Goal: Task Accomplishment & Management: Find specific page/section

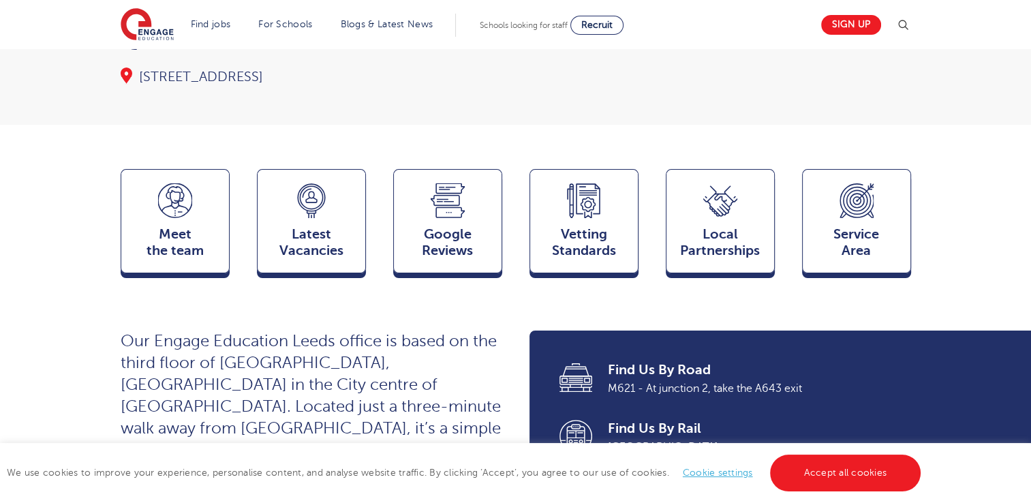
scroll to position [273, 0]
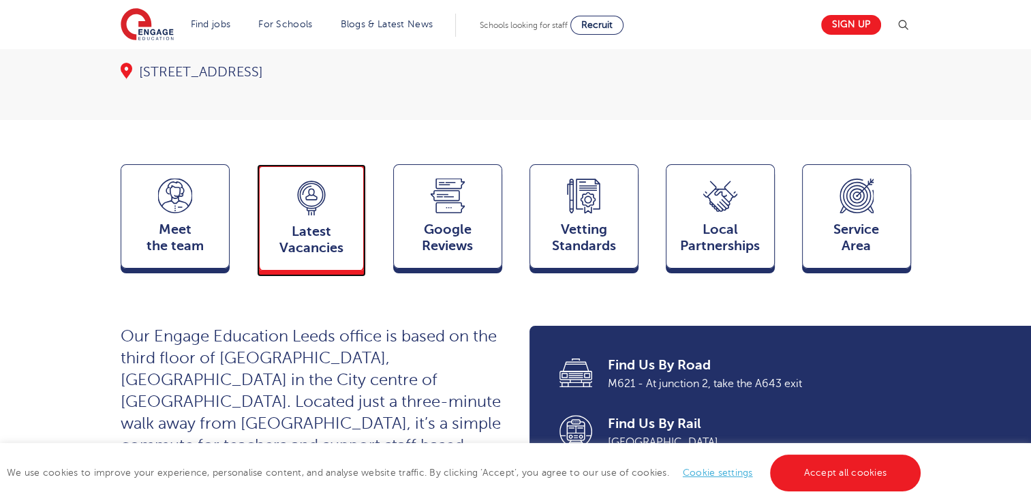
click at [317, 186] on icon at bounding box center [311, 198] width 34 height 35
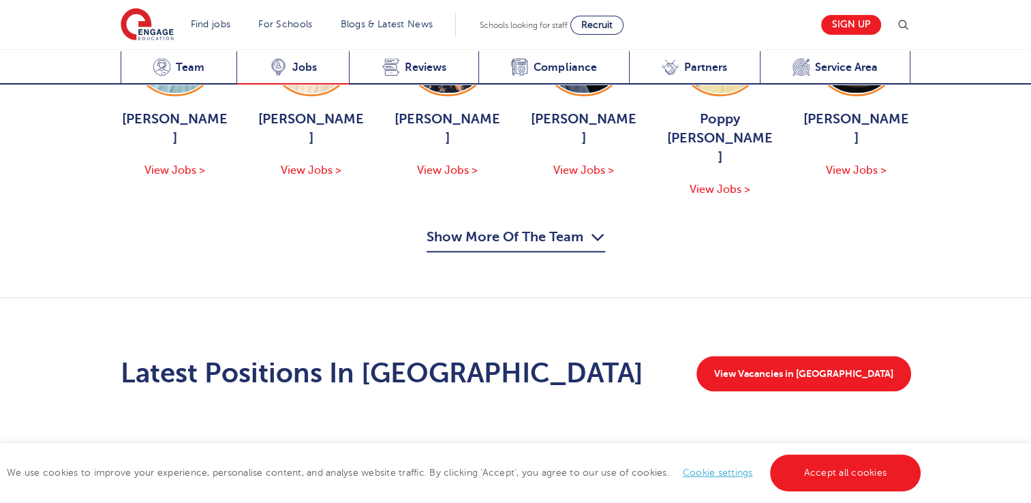
scroll to position [1895, 0]
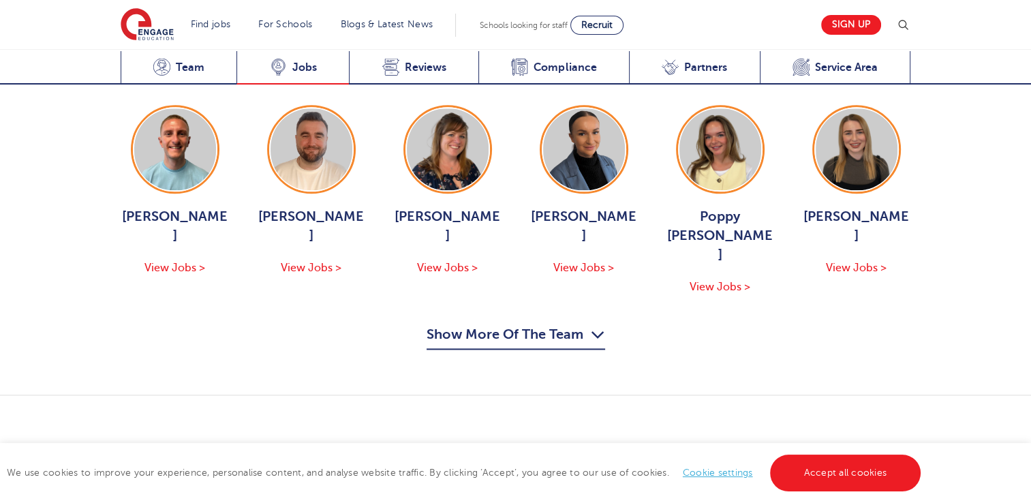
scroll to position [1649, 0]
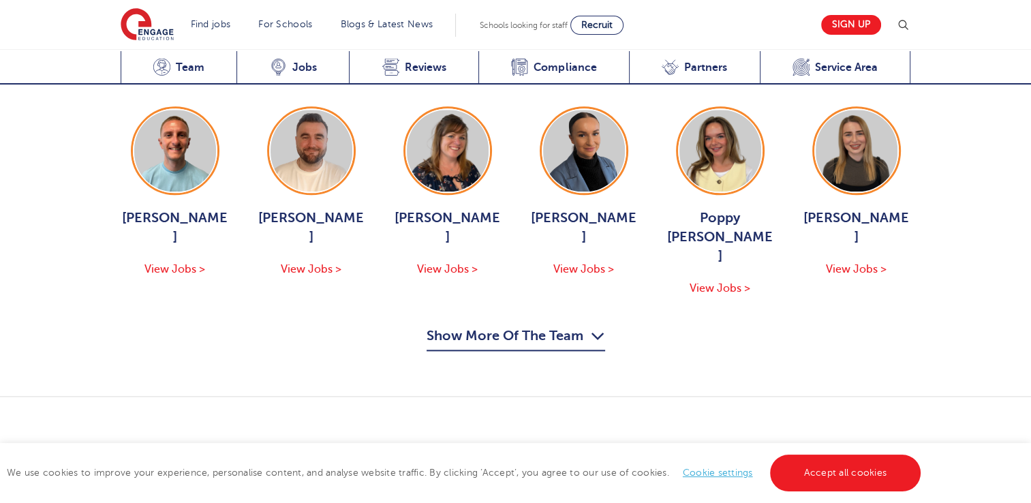
click at [866, 454] on link "View Vacancies in Leeds" at bounding box center [803, 471] width 215 height 35
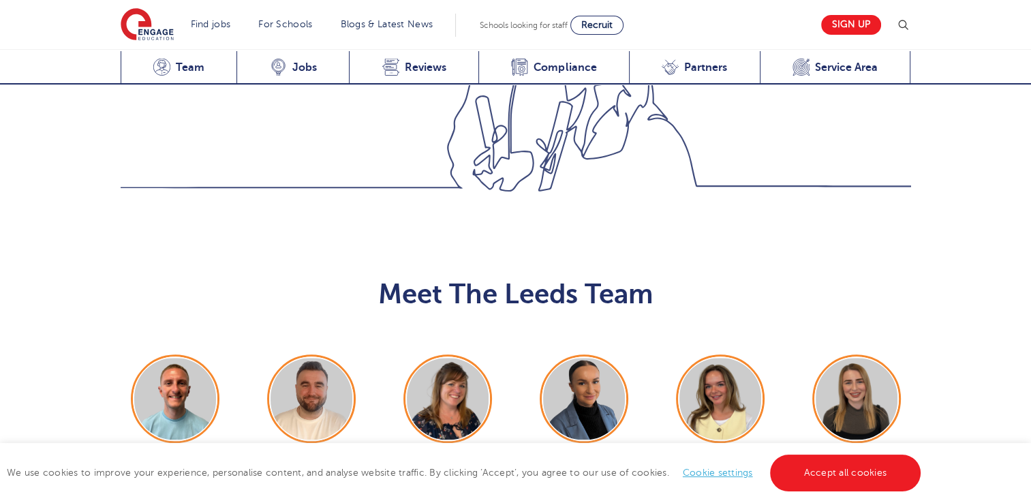
scroll to position [1404, 0]
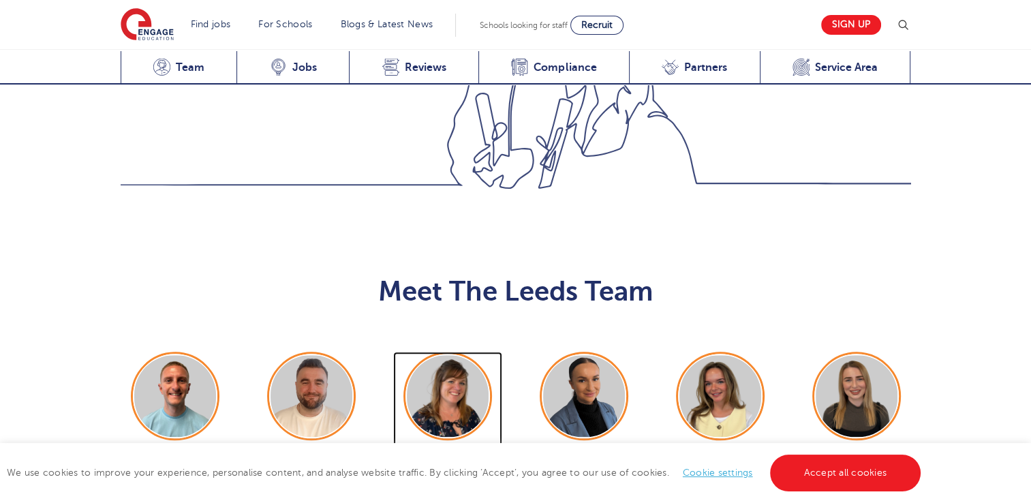
click at [437, 454] on div "Joanne Wright View Jobs >" at bounding box center [447, 488] width 109 height 69
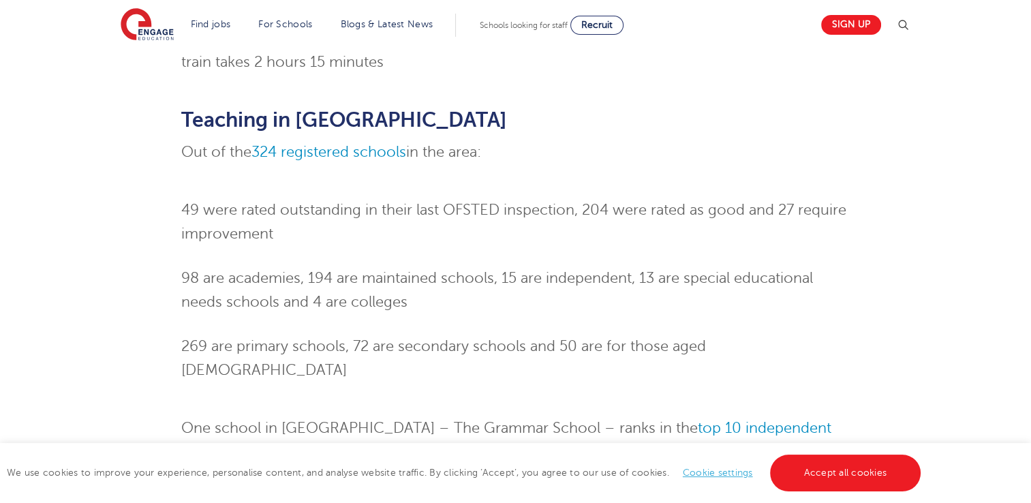
scroll to position [1008, 0]
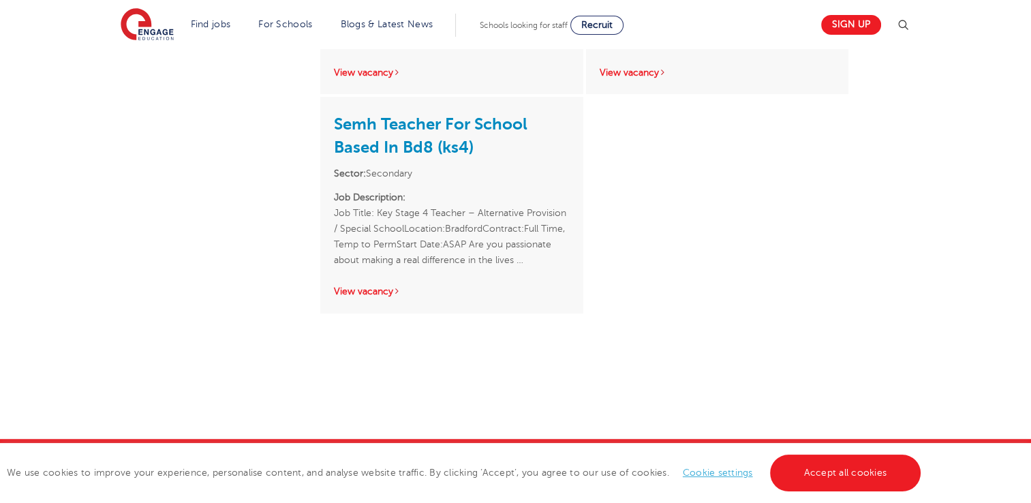
scroll to position [681, 0]
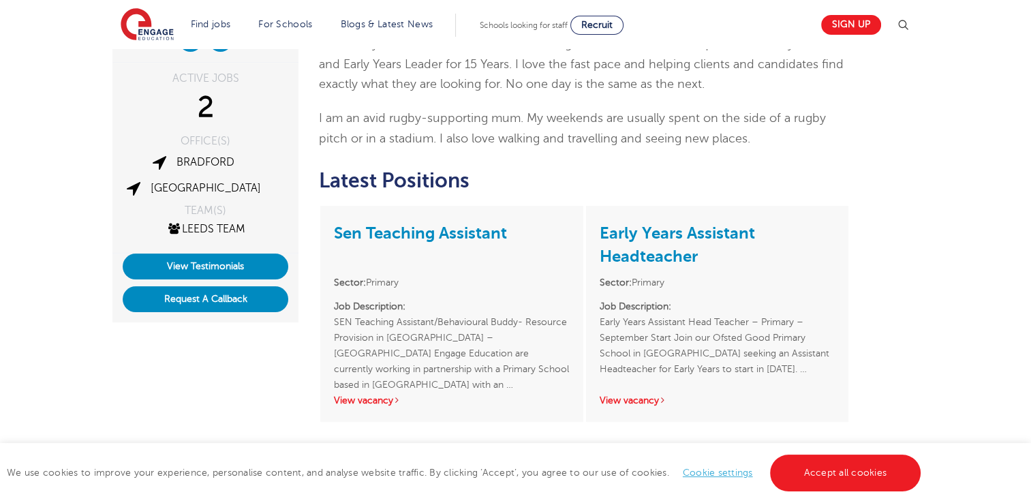
scroll to position [237, 0]
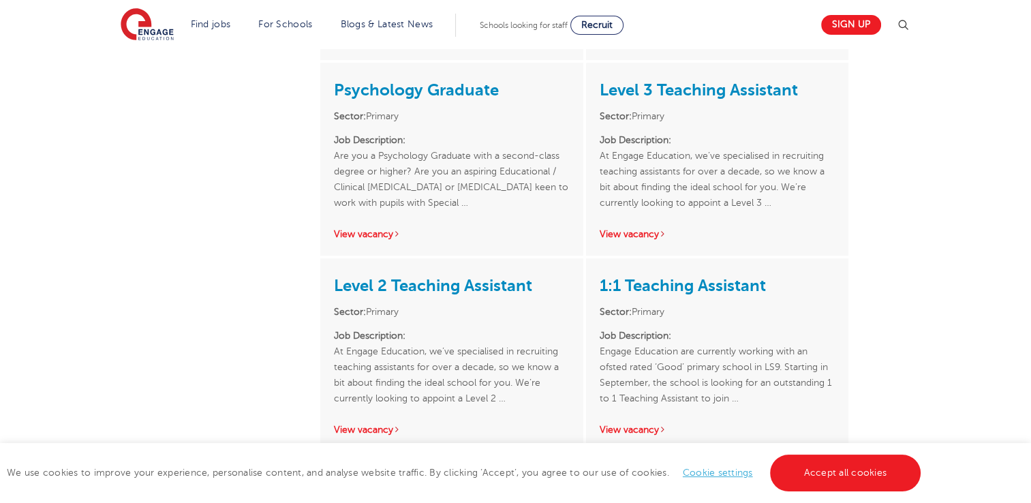
scroll to position [736, 0]
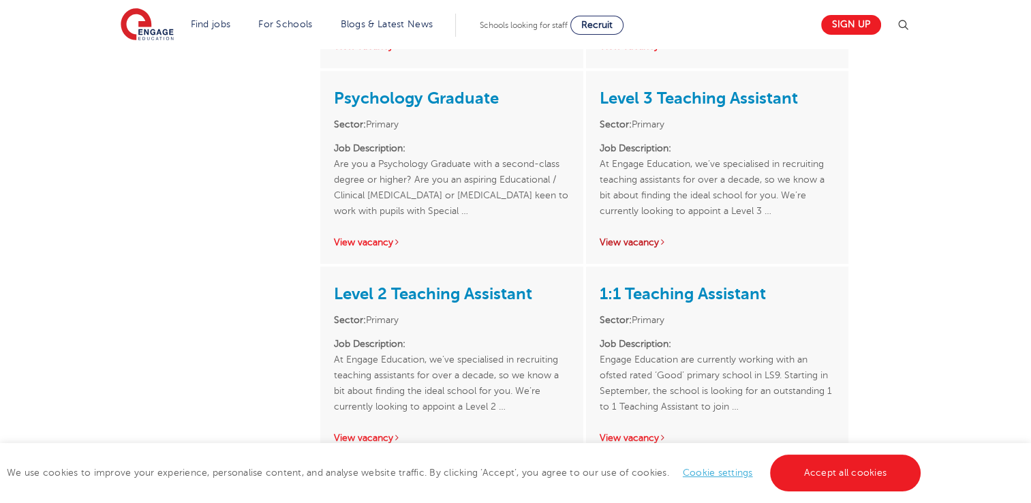
click at [638, 237] on link "View vacancy" at bounding box center [633, 242] width 67 height 10
drag, startPoint x: 638, startPoint y: 221, endPoint x: 281, endPoint y: 252, distance: 358.3
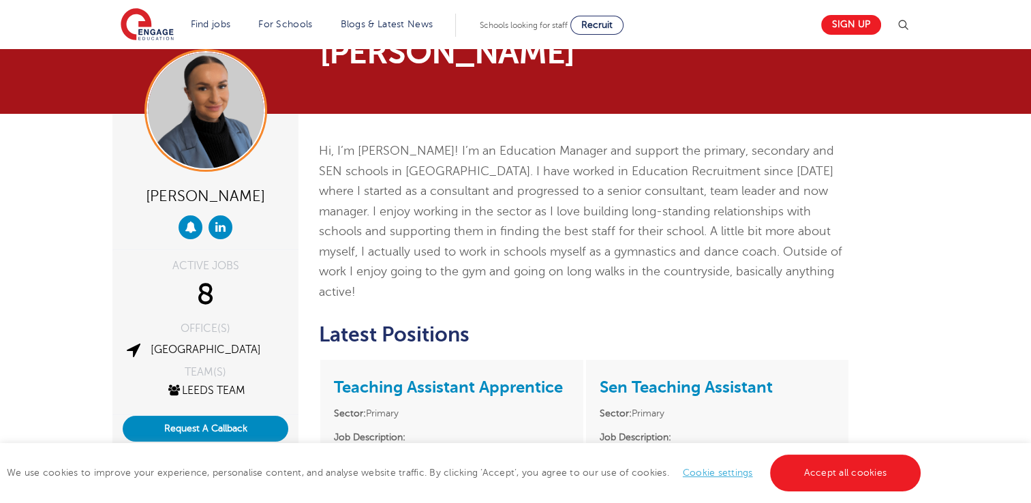
scroll to position [0, 0]
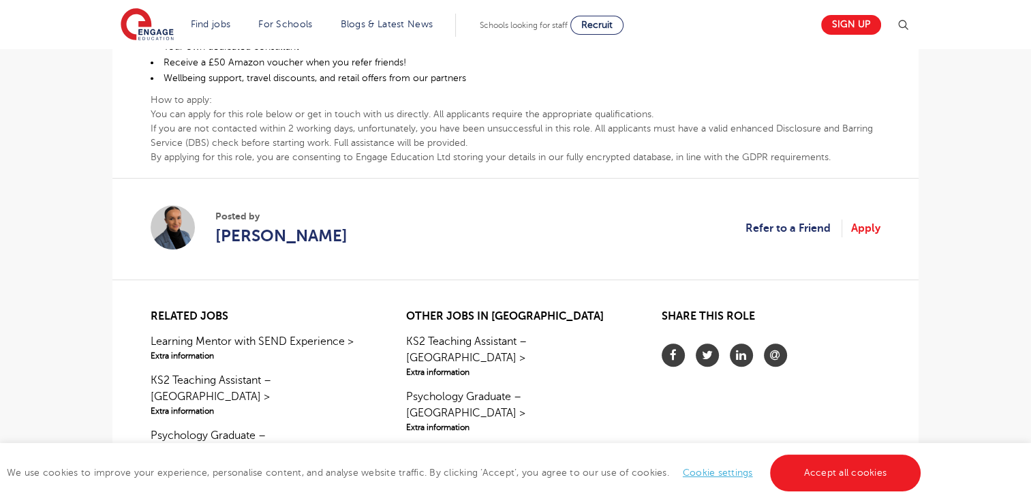
scroll to position [709, 0]
